Goal: Navigation & Orientation: Find specific page/section

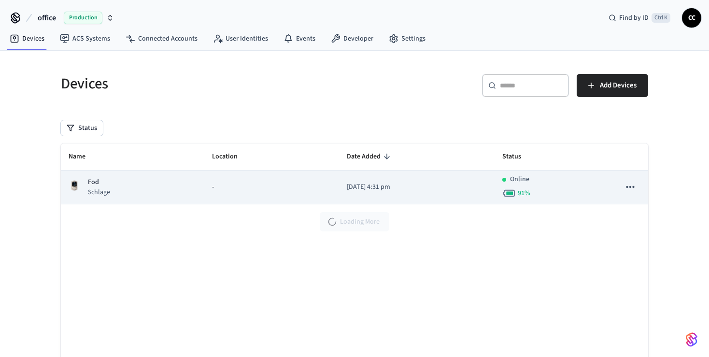
click at [380, 199] on td "[DATE] 4:31 pm" at bounding box center [417, 188] width 156 height 34
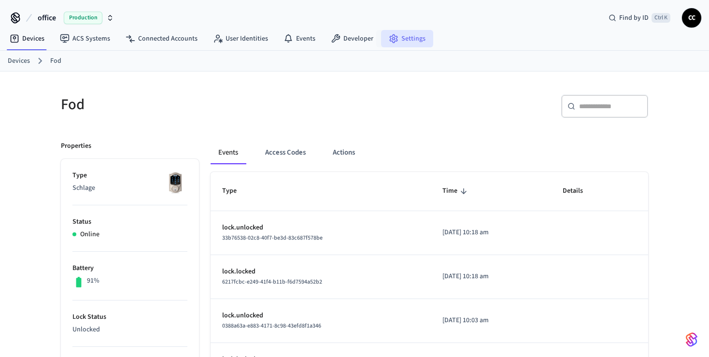
click at [395, 37] on link "Settings" at bounding box center [407, 38] width 52 height 17
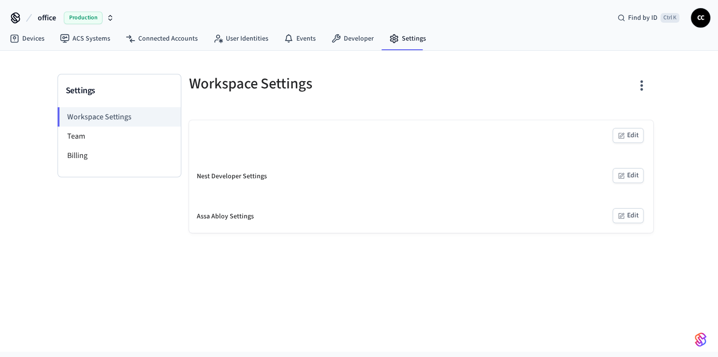
click at [490, 32] on div "Devices ACS Systems Connected Accounts User Identities Events Developer Settings" at bounding box center [359, 39] width 718 height 23
click at [65, 159] on li "Billing" at bounding box center [119, 155] width 123 height 19
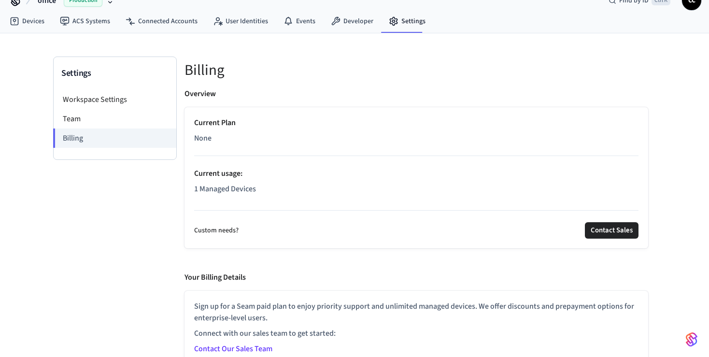
scroll to position [28, 0]
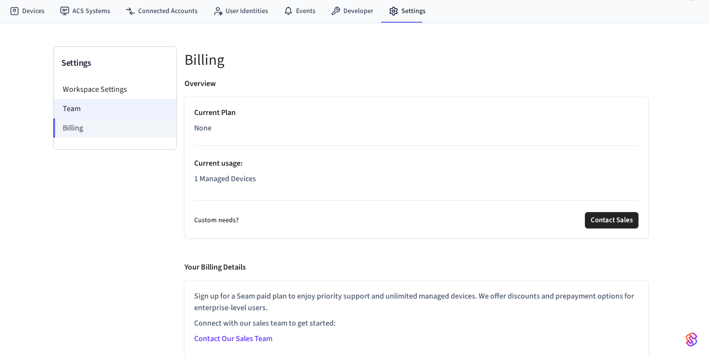
click at [74, 111] on li "Team" at bounding box center [115, 108] width 123 height 19
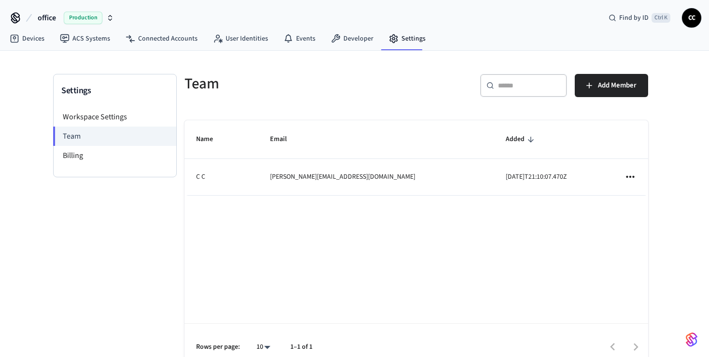
click at [287, 100] on div "Team" at bounding box center [292, 83] width 238 height 43
click at [300, 41] on link "Events" at bounding box center [299, 38] width 47 height 17
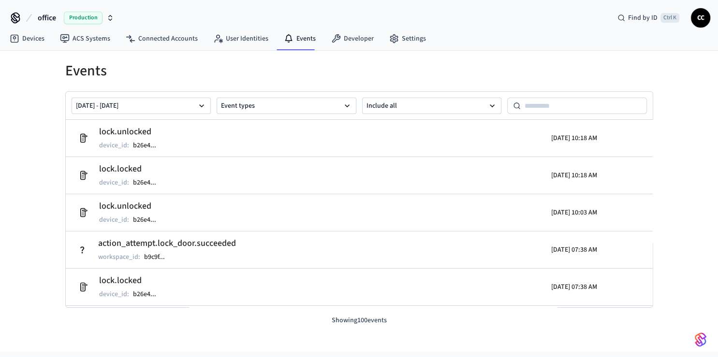
click at [525, 44] on div "Devices ACS Systems Connected Accounts User Identities Events Developer Settings" at bounding box center [359, 39] width 718 height 23
